Goal: Information Seeking & Learning: Learn about a topic

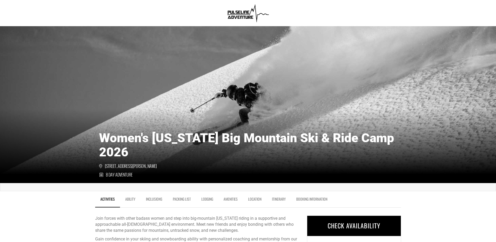
click at [127, 193] on link "Ability" at bounding box center [130, 199] width 21 height 13
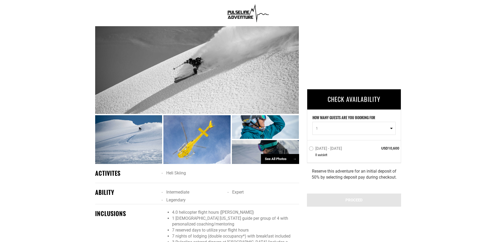
scroll to position [397, 0]
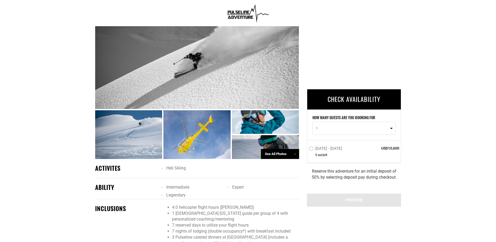
click at [260, 122] on div at bounding box center [265, 122] width 67 height 24
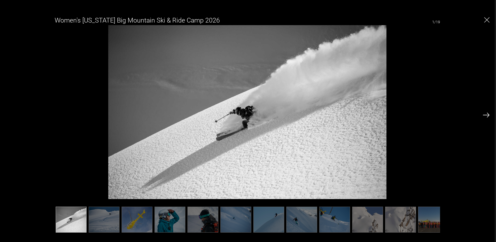
click at [487, 114] on img at bounding box center [486, 114] width 7 height 5
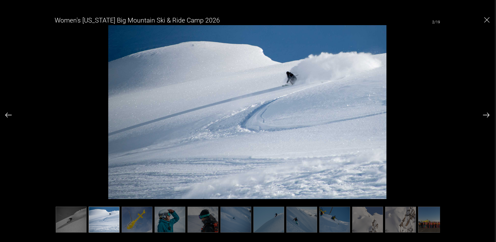
click at [486, 114] on img at bounding box center [486, 114] width 7 height 5
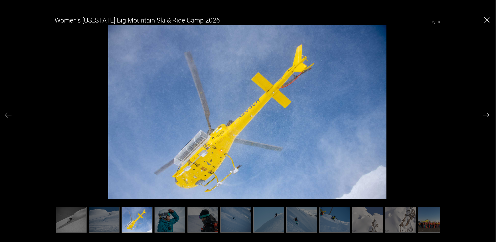
click at [486, 114] on img at bounding box center [486, 114] width 7 height 5
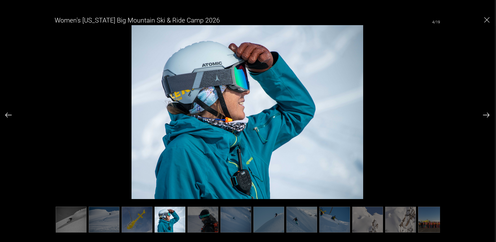
click at [203, 216] on img at bounding box center [202, 219] width 31 height 26
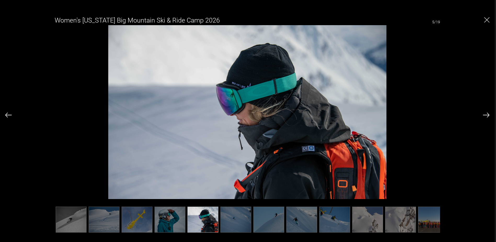
click at [229, 213] on img at bounding box center [235, 219] width 31 height 26
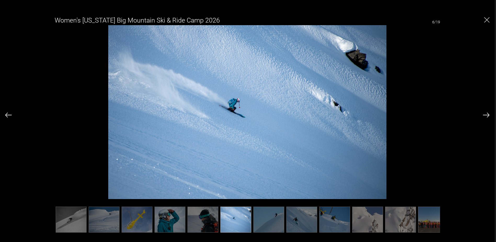
click at [270, 215] on img at bounding box center [268, 219] width 31 height 26
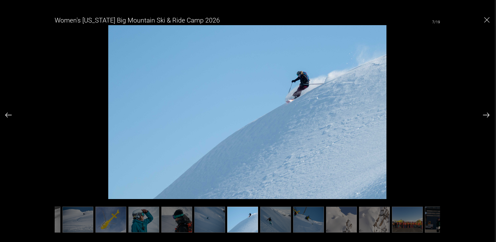
scroll to position [0, 26]
click at [272, 218] on img at bounding box center [275, 219] width 31 height 26
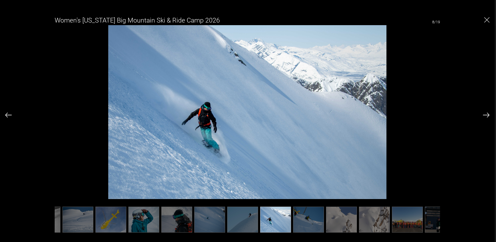
scroll to position [0, 52]
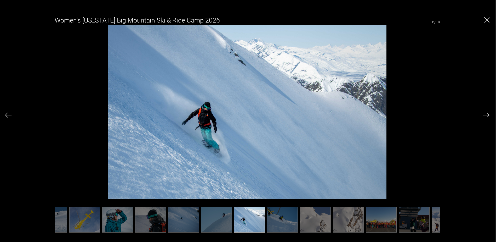
click at [289, 215] on img at bounding box center [282, 219] width 31 height 26
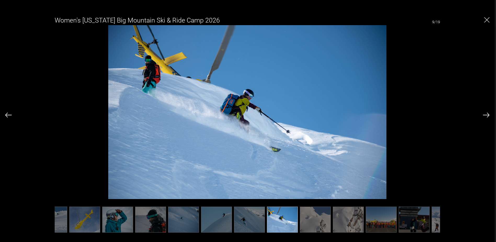
scroll to position [0, 78]
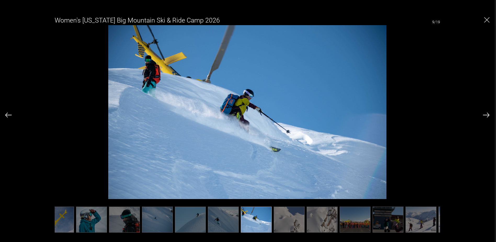
click at [292, 217] on img at bounding box center [289, 219] width 31 height 26
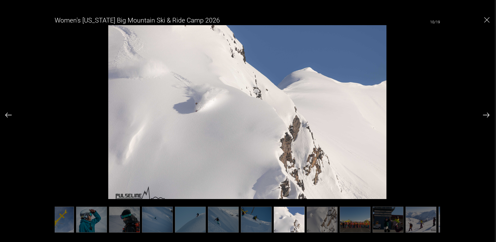
scroll to position [0, 105]
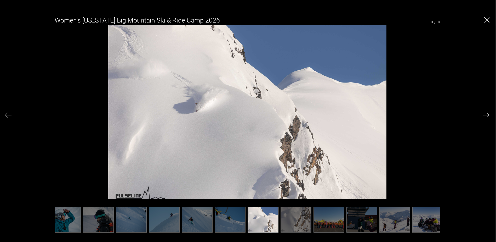
click at [298, 216] on img at bounding box center [296, 219] width 31 height 26
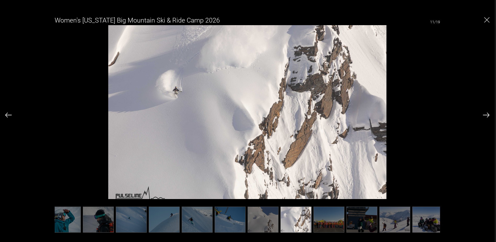
scroll to position [0, 131]
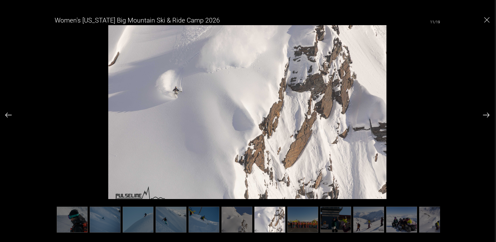
click at [298, 215] on img at bounding box center [302, 219] width 31 height 26
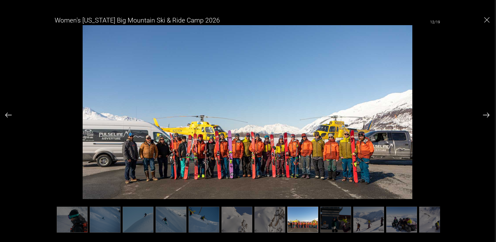
scroll to position [0, 157]
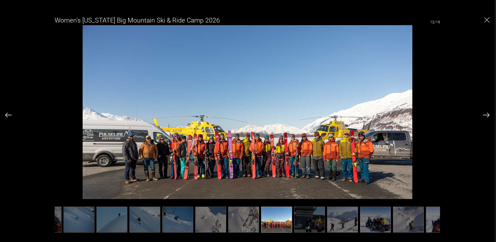
click at [302, 213] on img at bounding box center [309, 219] width 31 height 26
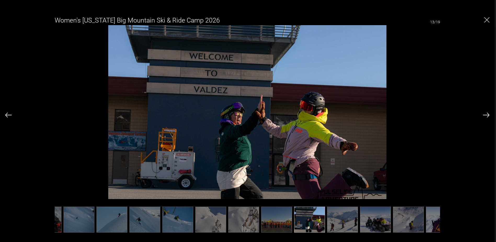
scroll to position [0, 183]
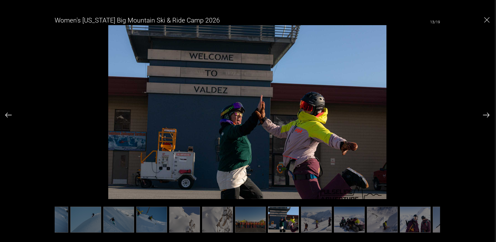
click at [308, 218] on img at bounding box center [316, 219] width 31 height 26
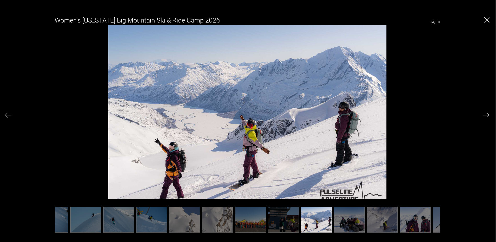
scroll to position [0, 209]
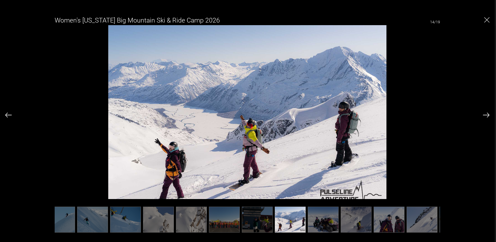
click at [492, 116] on div "Women's [US_STATE] Big Mountain Ski & Ride Camp 2026 14/19" at bounding box center [247, 121] width 495 height 242
click at [487, 117] on img at bounding box center [486, 114] width 7 height 5
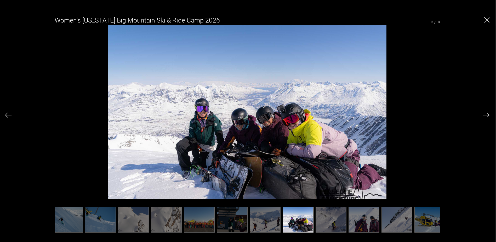
scroll to position [0, 235]
click at [487, 117] on img at bounding box center [486, 114] width 7 height 5
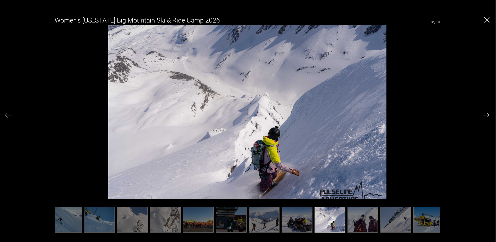
scroll to position [0, 241]
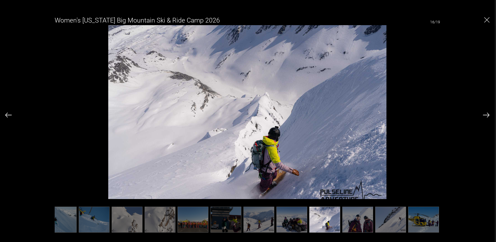
click at [487, 117] on img at bounding box center [486, 114] width 7 height 5
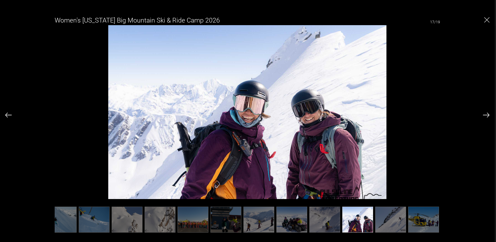
click at [487, 117] on img at bounding box center [486, 114] width 7 height 5
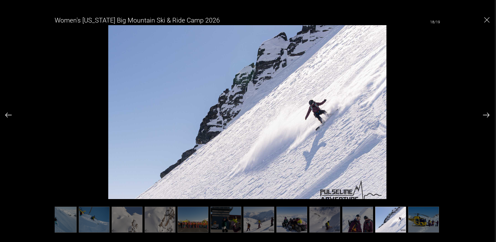
click at [487, 117] on img at bounding box center [486, 114] width 7 height 5
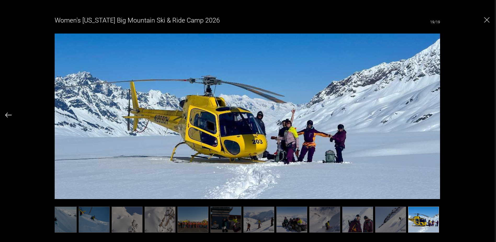
click at [487, 117] on div "Women's [US_STATE] Big Mountain Ski & Ride Camp 2026 19/19" at bounding box center [247, 121] width 484 height 218
click at [486, 19] on img "Close" at bounding box center [486, 19] width 5 height 5
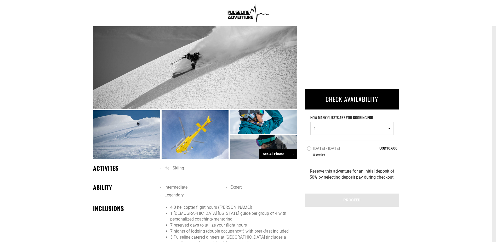
scroll to position [0, 0]
